Goal: Information Seeking & Learning: Learn about a topic

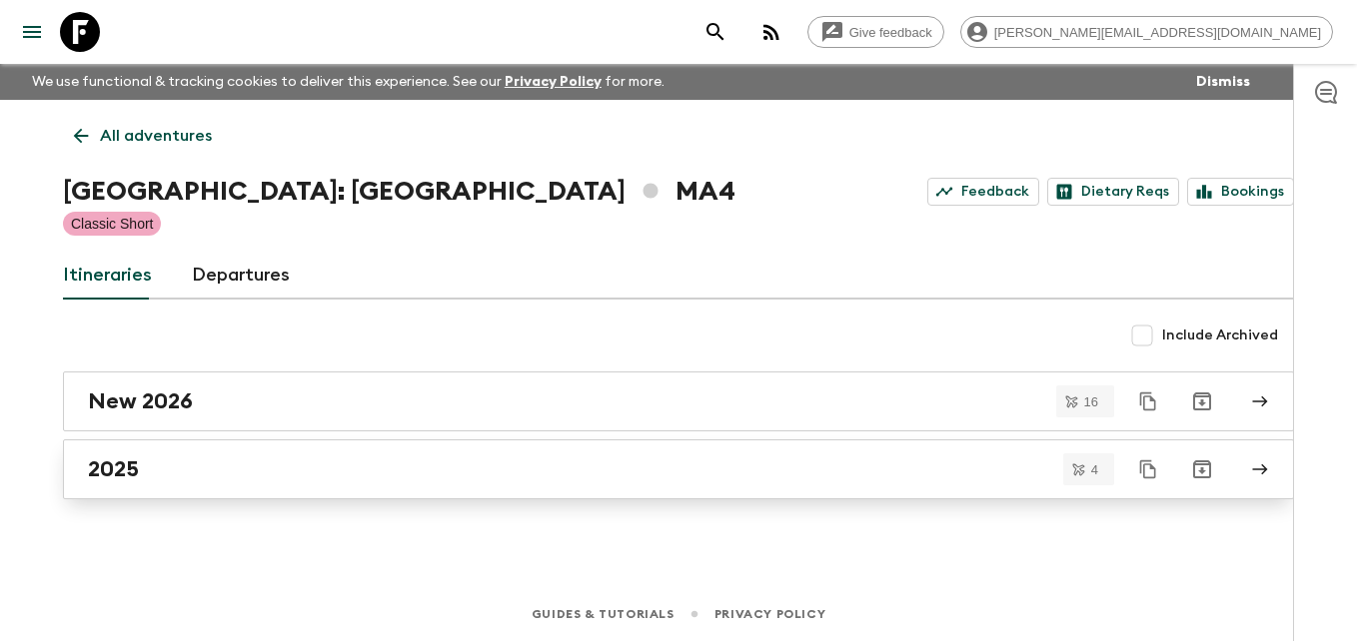
click at [129, 469] on h2 "2025" at bounding box center [113, 470] width 51 height 26
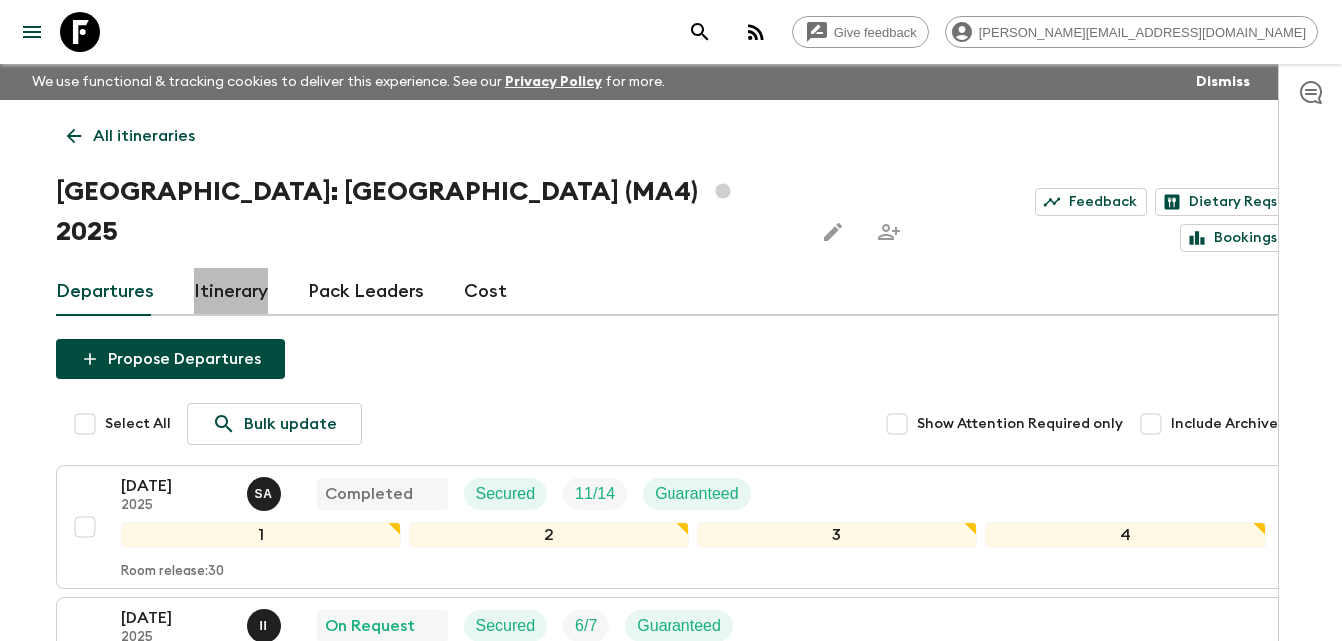
click at [249, 268] on link "Itinerary" at bounding box center [231, 292] width 74 height 48
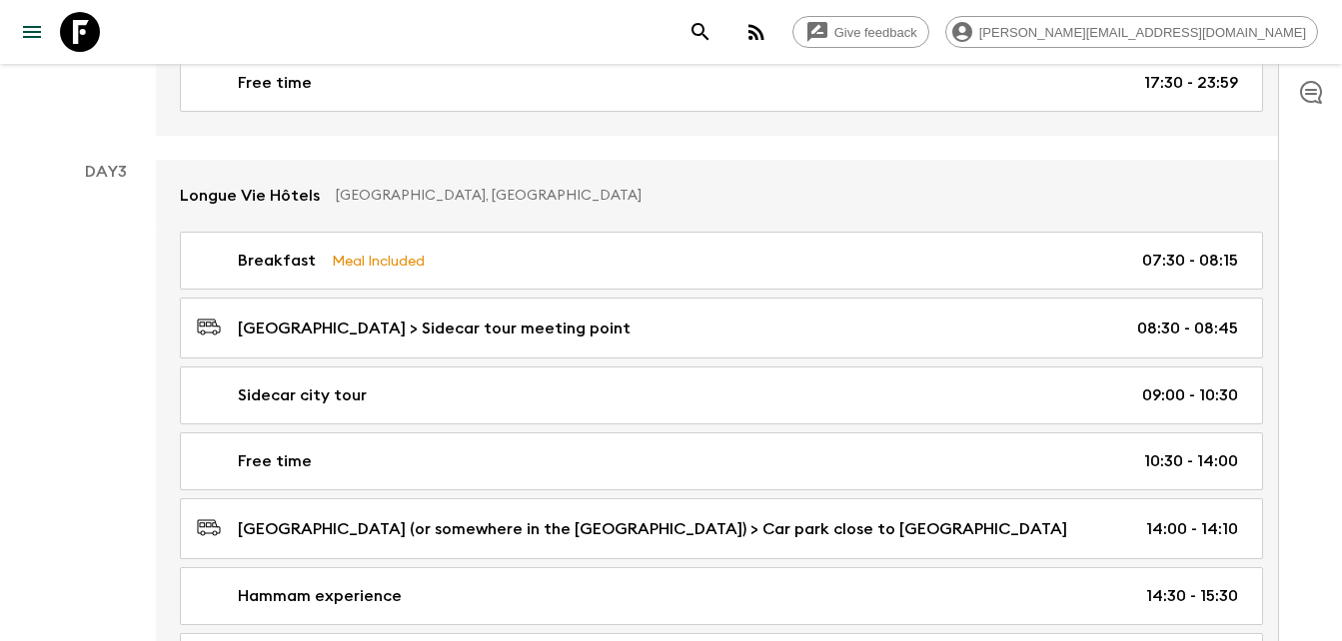
scroll to position [1346, 0]
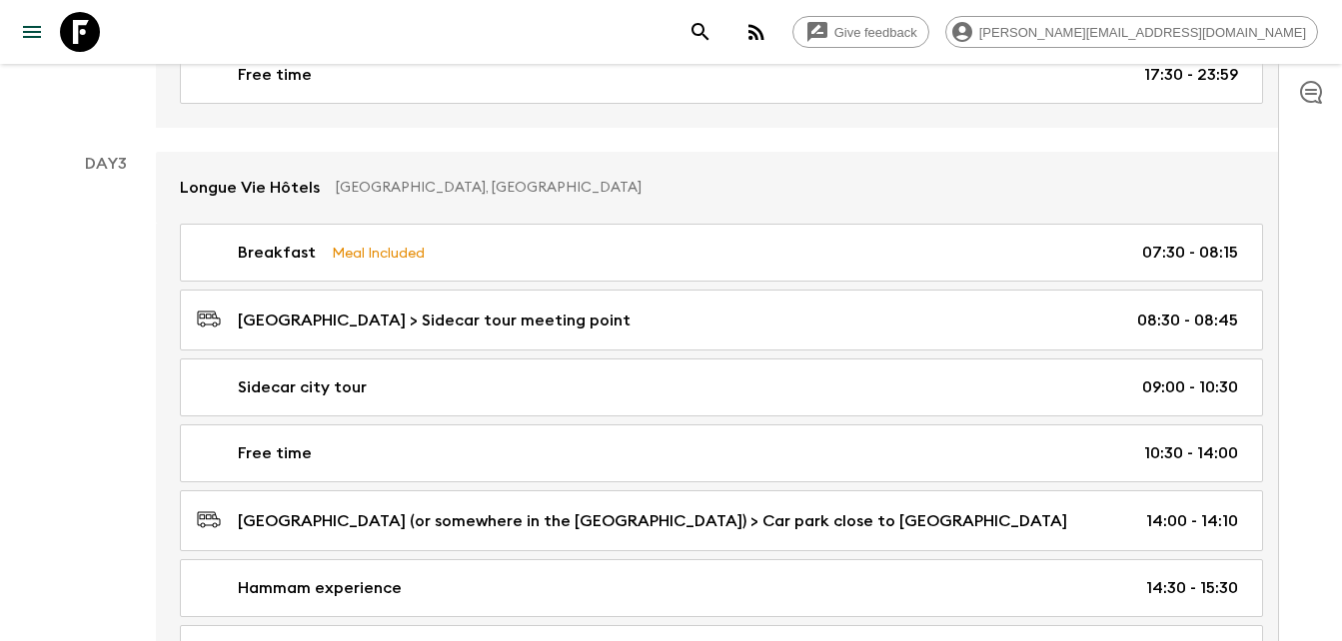
click at [109, 320] on div "Day 3" at bounding box center [106, 566] width 100 height 828
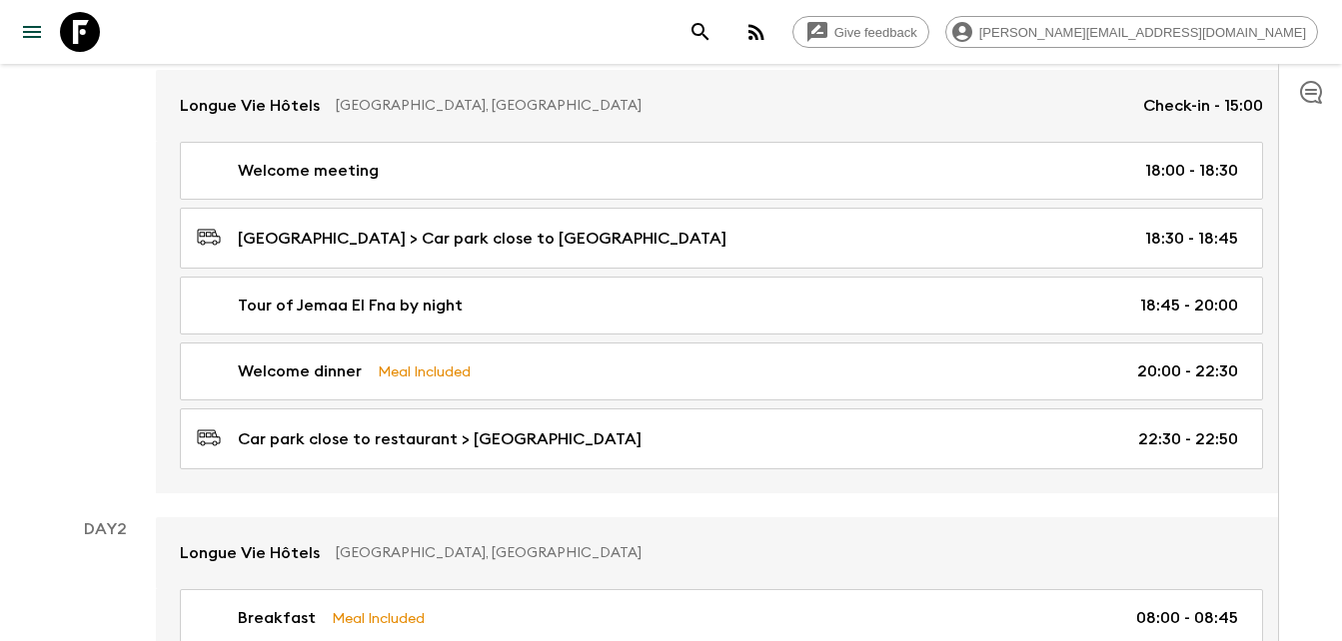
scroll to position [507, 0]
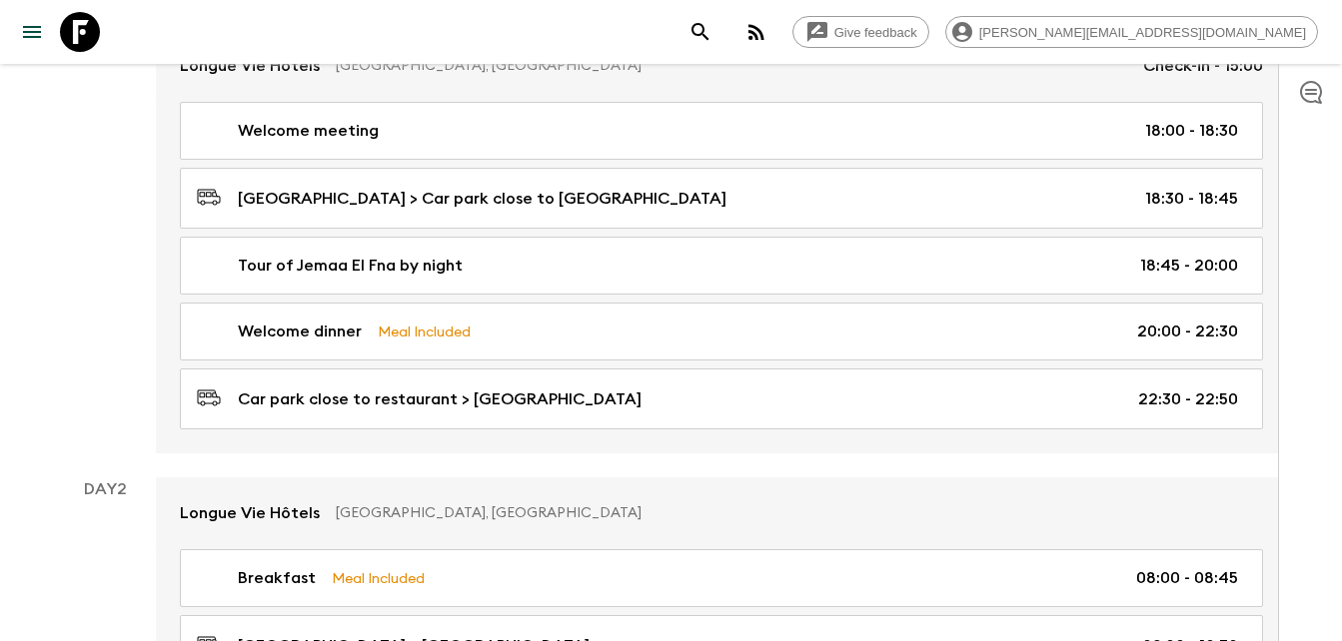
click at [109, 320] on div "Day 1" at bounding box center [106, 199] width 100 height 509
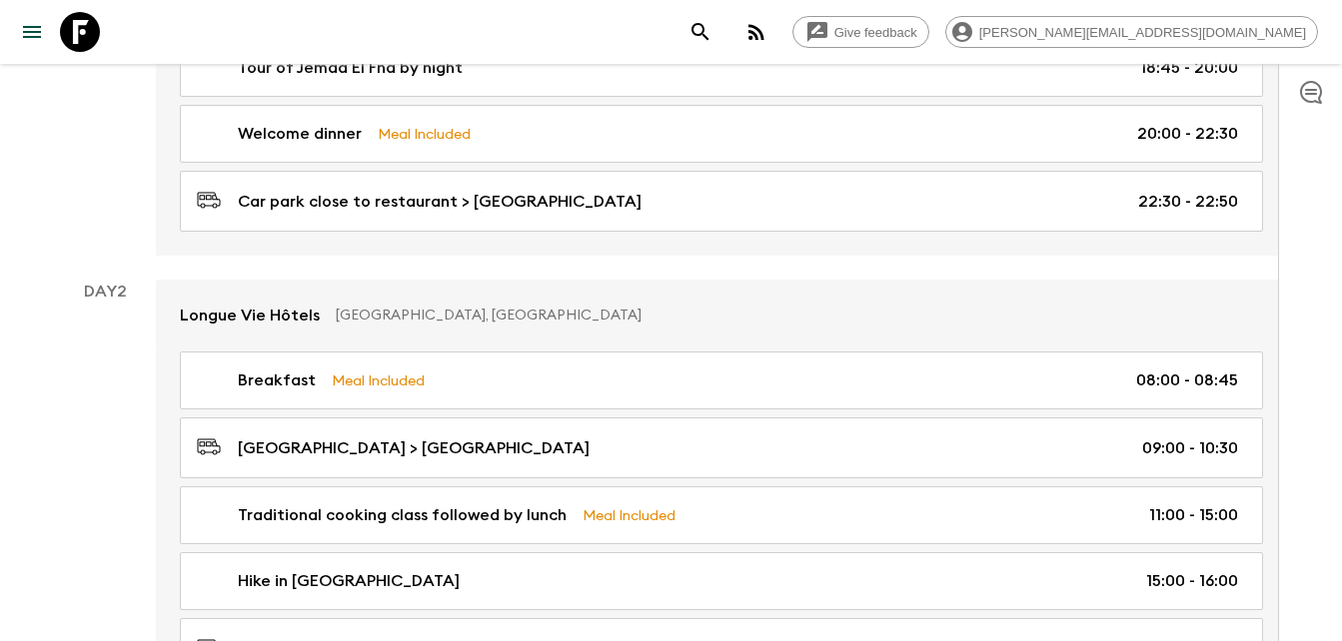
scroll to position [0, 0]
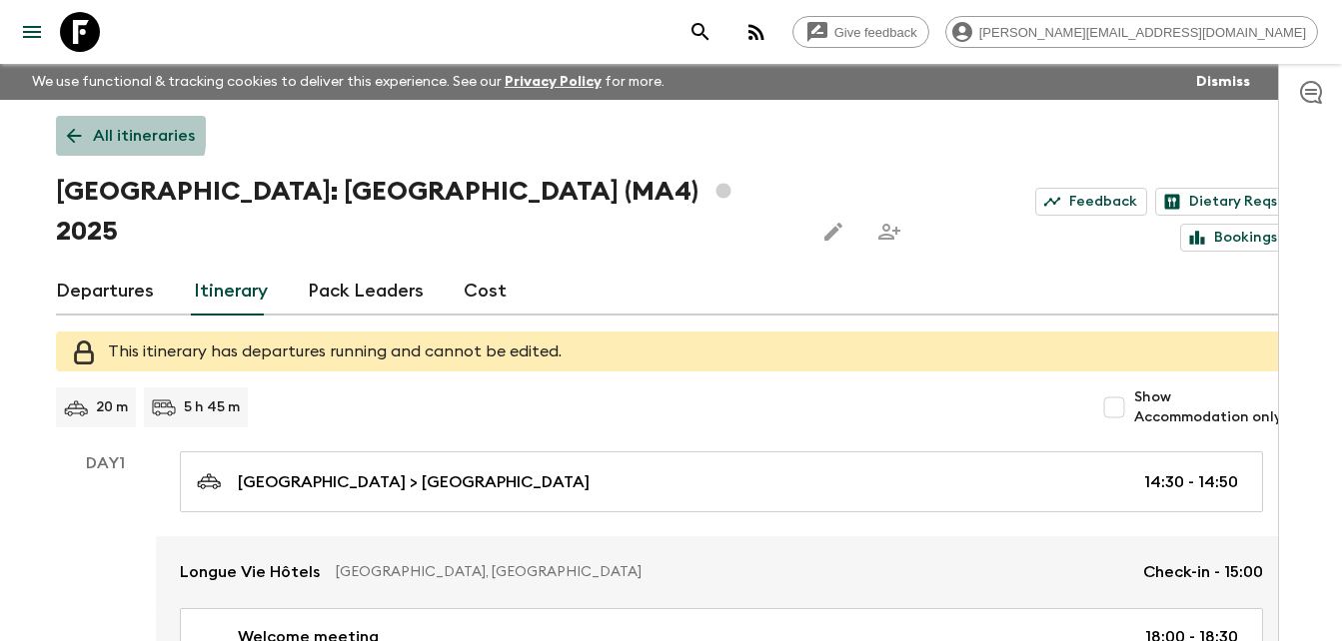
click at [64, 129] on icon at bounding box center [74, 136] width 22 height 22
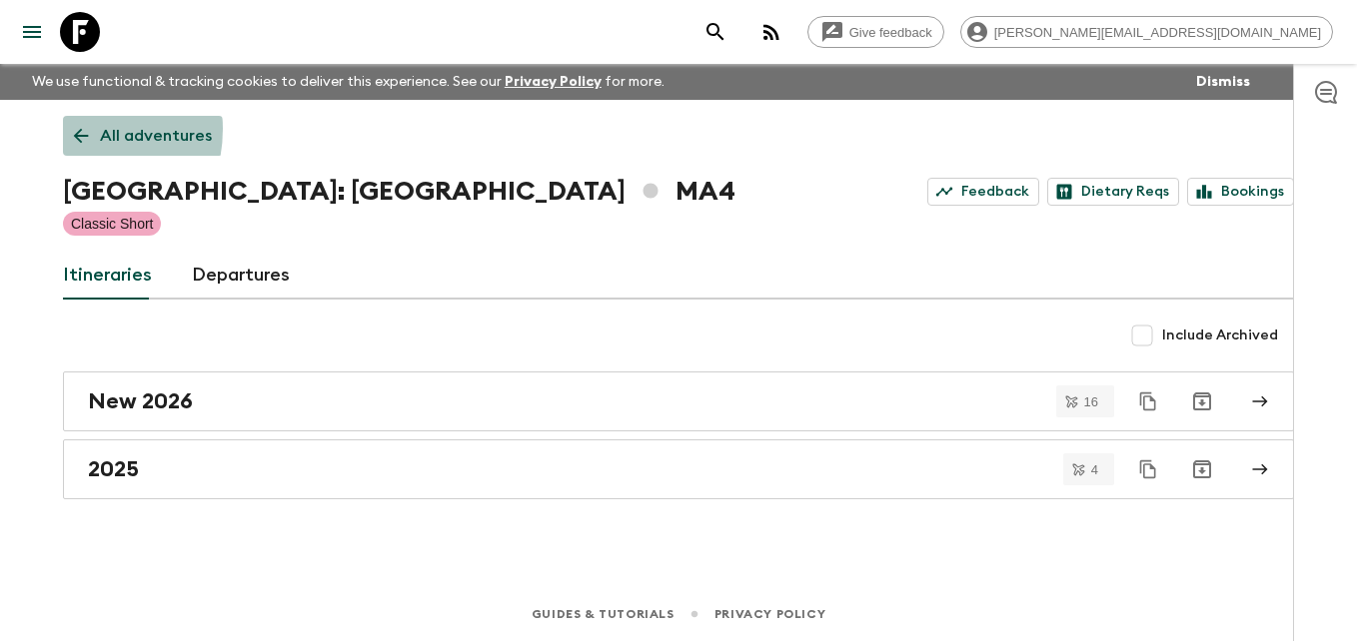
click at [64, 129] on link "All adventures" at bounding box center [143, 136] width 160 height 40
